Goal: Browse casually: Explore the website without a specific task or goal

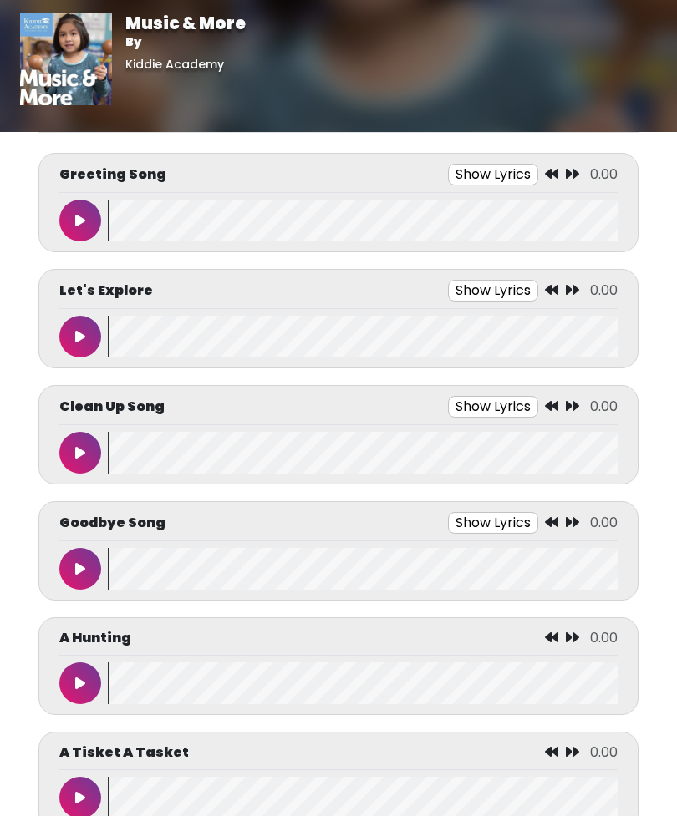
click at [79, 221] on icon at bounding box center [80, 220] width 10 height 13
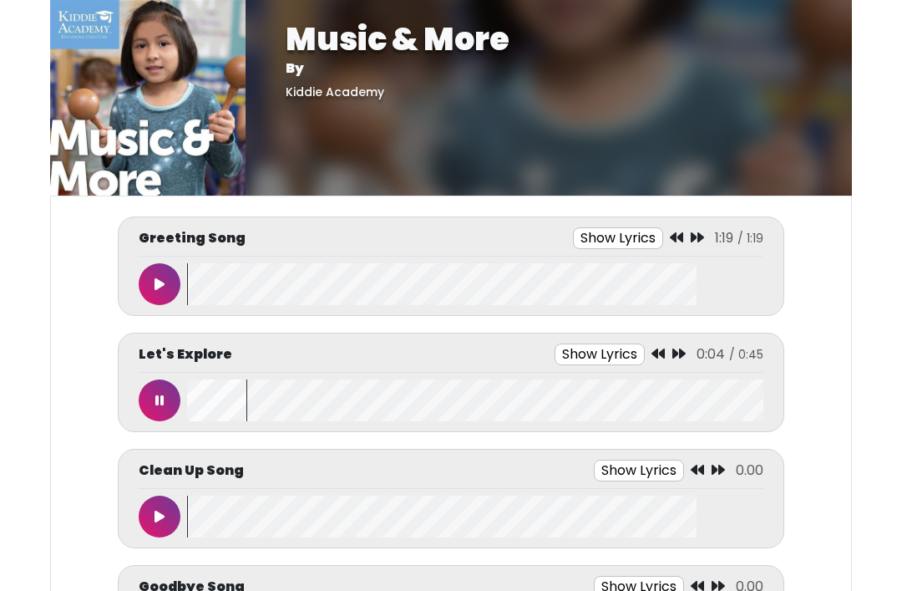
click at [165, 401] on button at bounding box center [160, 400] width 42 height 42
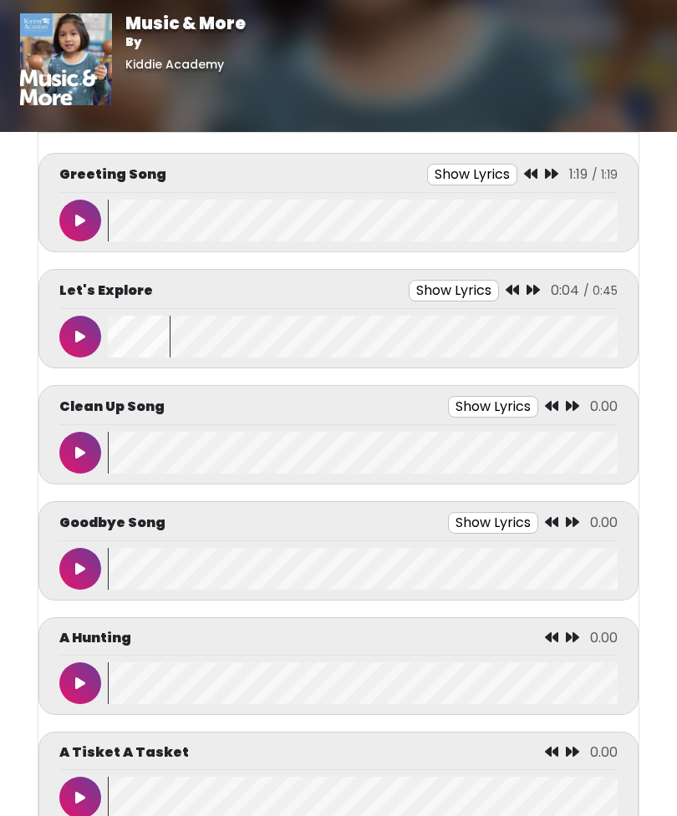
click at [82, 560] on button at bounding box center [80, 569] width 42 height 42
